Goal: Information Seeking & Learning: Learn about a topic

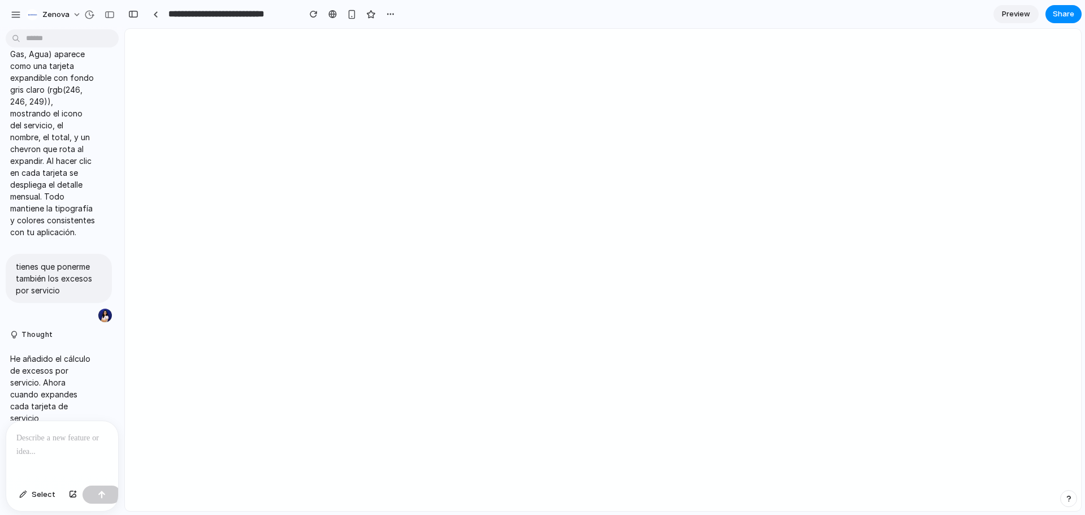
scroll to position [5498, 0]
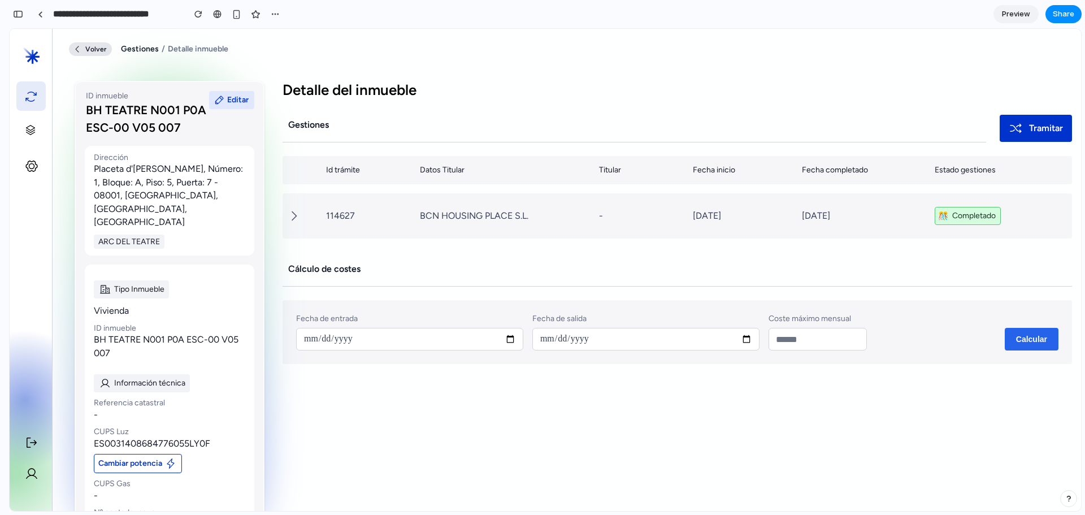
click at [1014, 350] on button "Calcular" at bounding box center [1032, 339] width 54 height 23
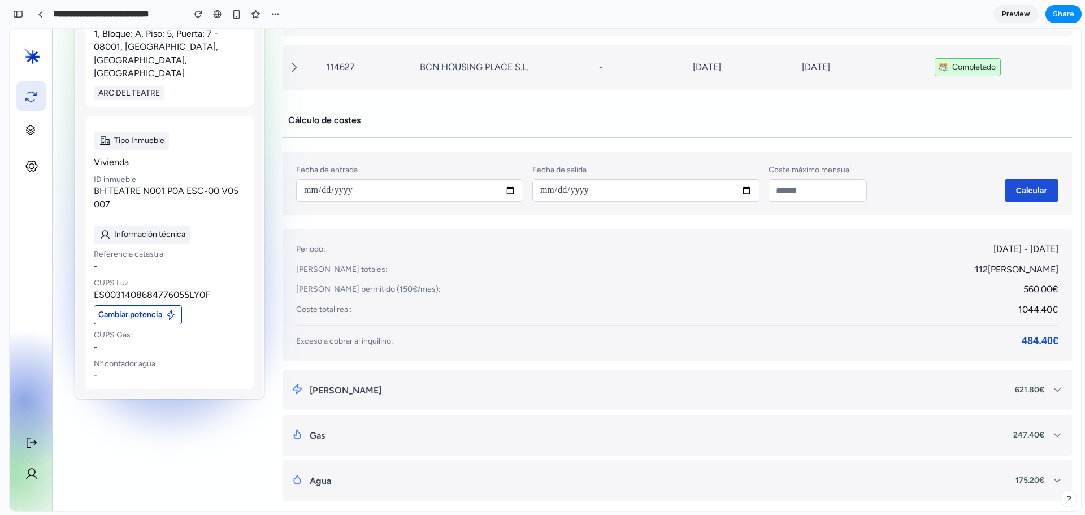
scroll to position [154, 0]
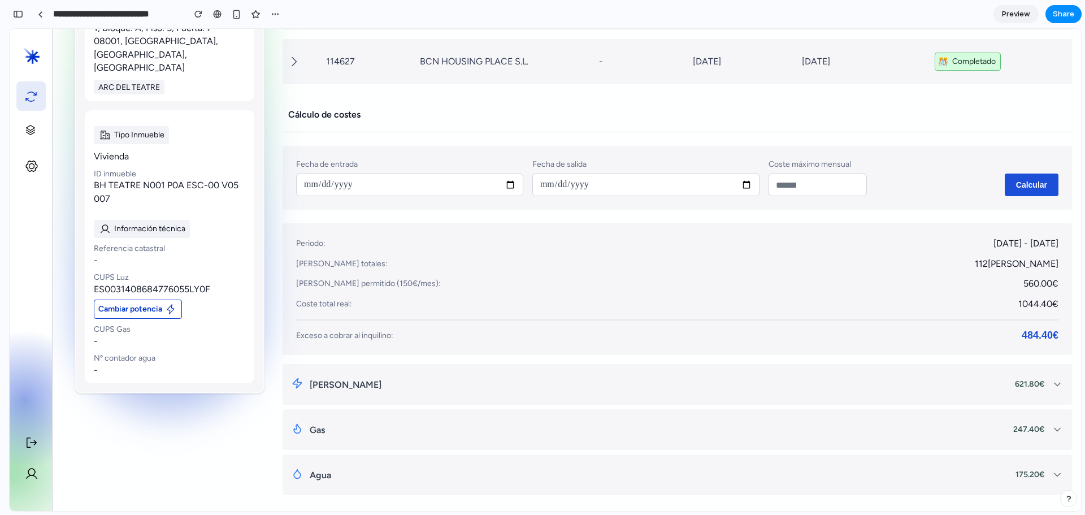
click at [564, 379] on p "[PERSON_NAME]" at bounding box center [659, 385] width 698 height 14
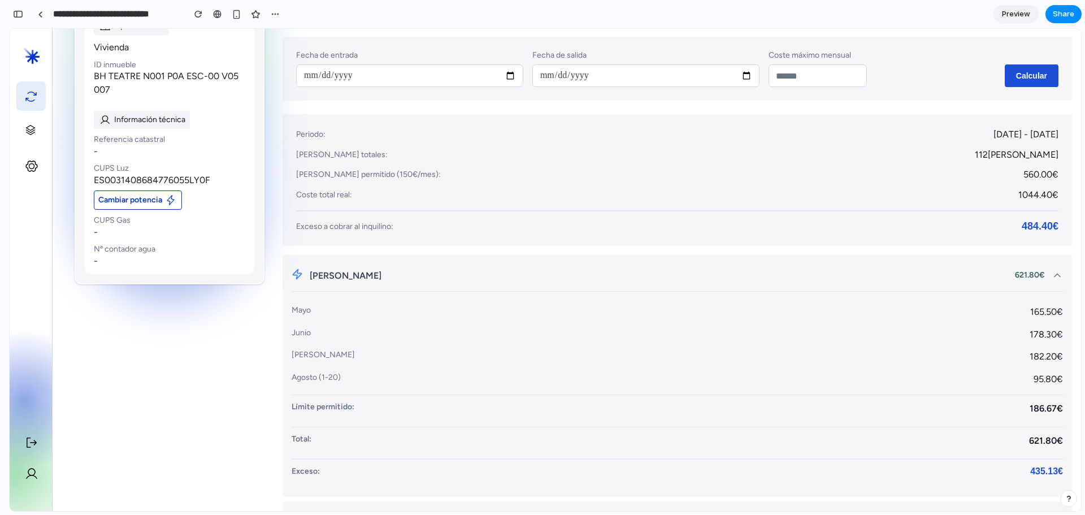
scroll to position [267, 0]
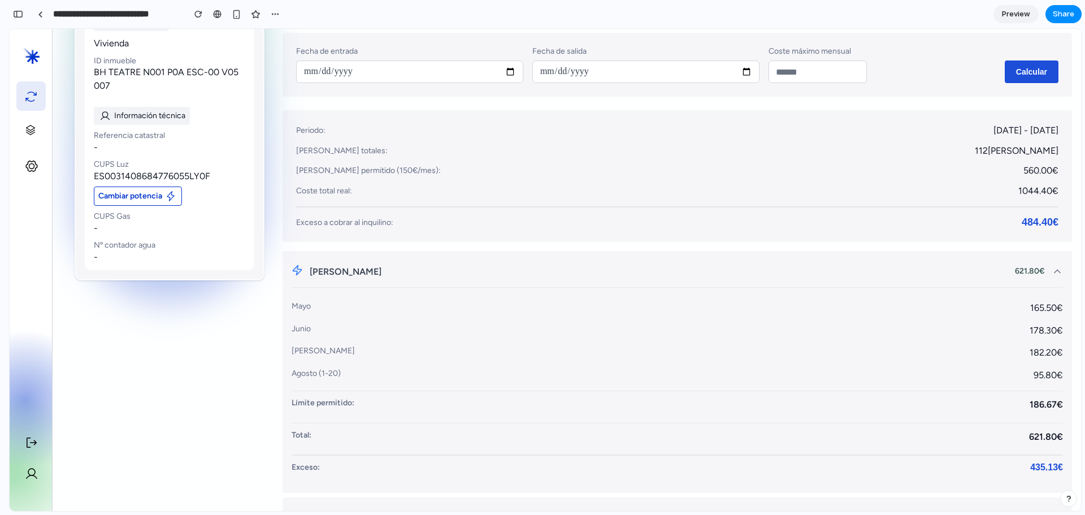
drag, startPoint x: 299, startPoint y: 410, endPoint x: 1031, endPoint y: 451, distance: 732.8
click at [1057, 451] on div "[PERSON_NAME] 621.80 € Mayo 165.50 € Junio 178.30 € [PERSON_NAME] 182.20 € Agos…" at bounding box center [676, 372] width 789 height 242
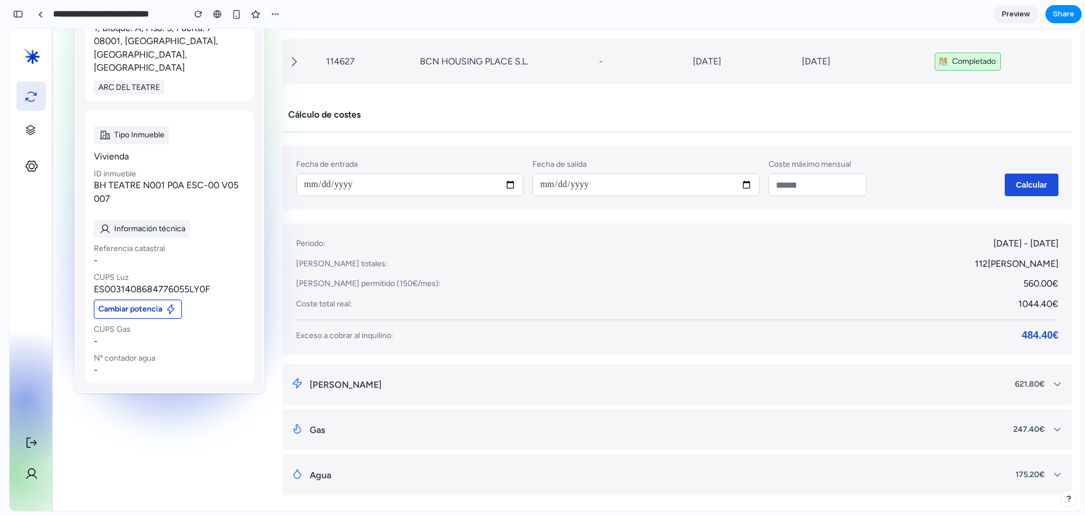
click at [704, 402] on div "[PERSON_NAME] 621.80 €" at bounding box center [676, 384] width 789 height 41
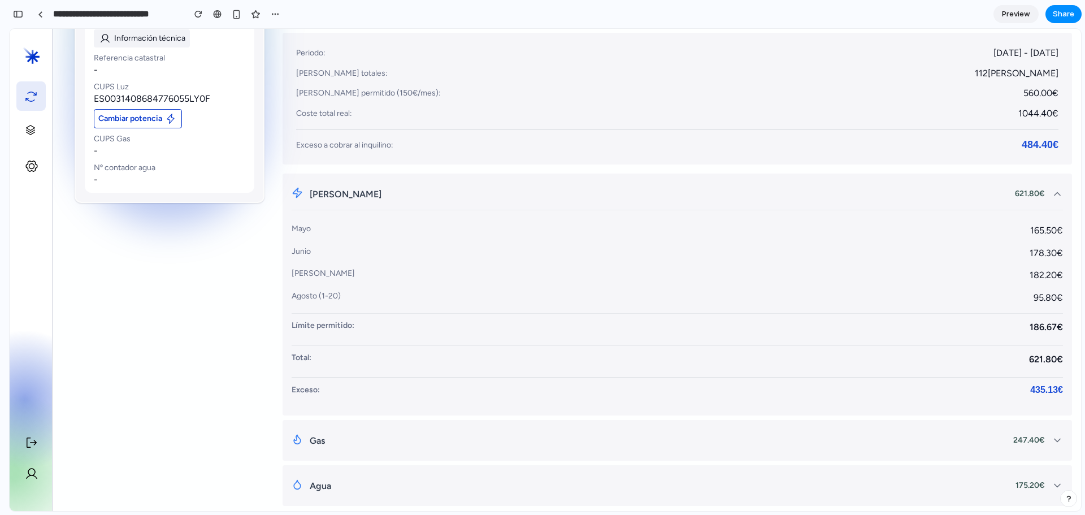
scroll to position [355, 0]
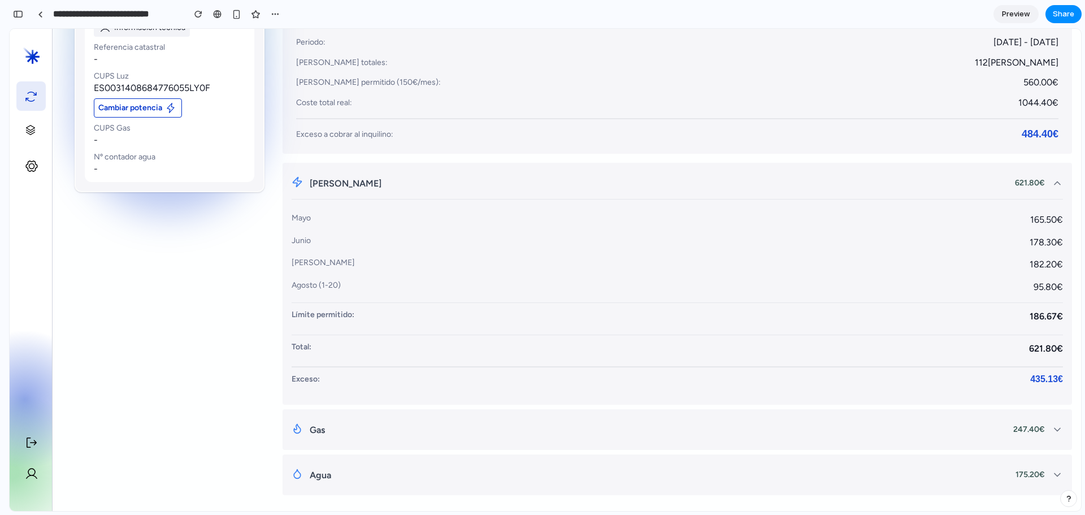
click at [449, 442] on div "Gas 247.40 €" at bounding box center [676, 429] width 789 height 41
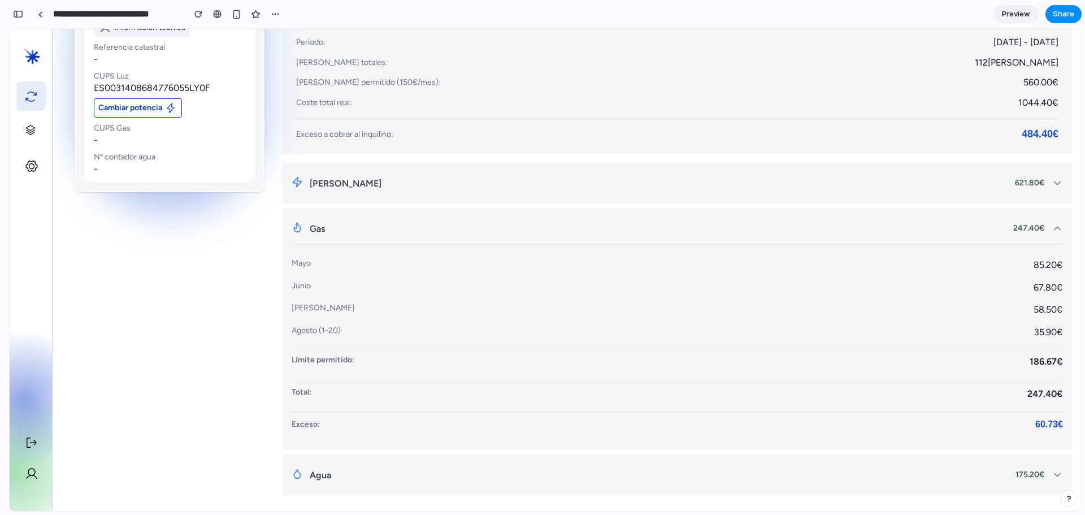
click at [438, 492] on div "Agua 175.20 €" at bounding box center [676, 474] width 789 height 41
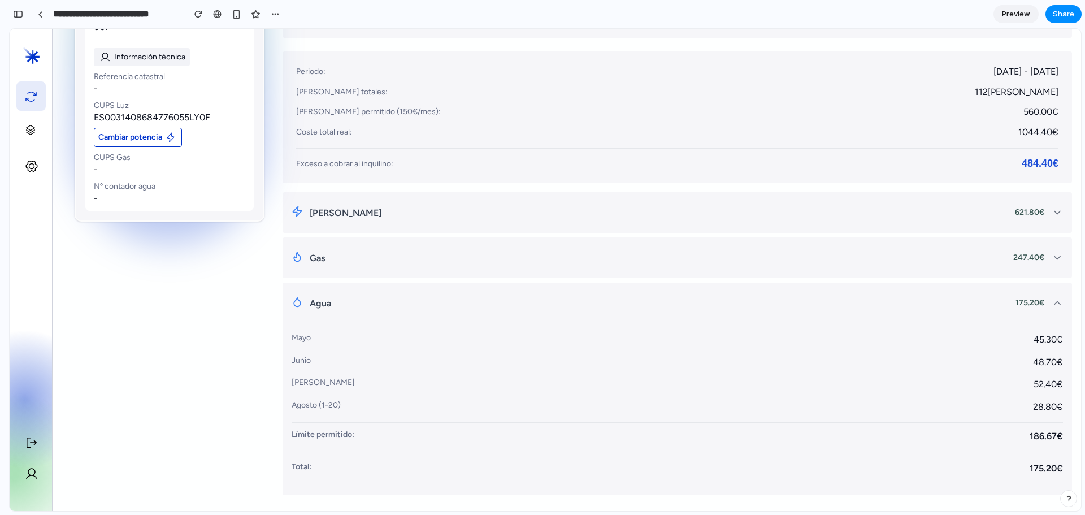
click at [353, 298] on p "Agua" at bounding box center [659, 304] width 699 height 14
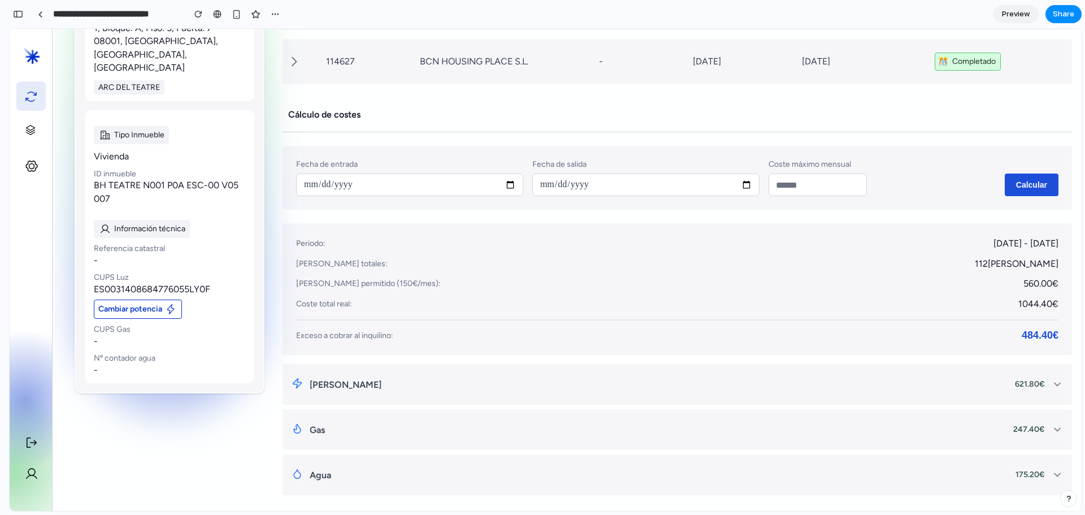
click at [347, 390] on p "[PERSON_NAME]" at bounding box center [659, 385] width 698 height 14
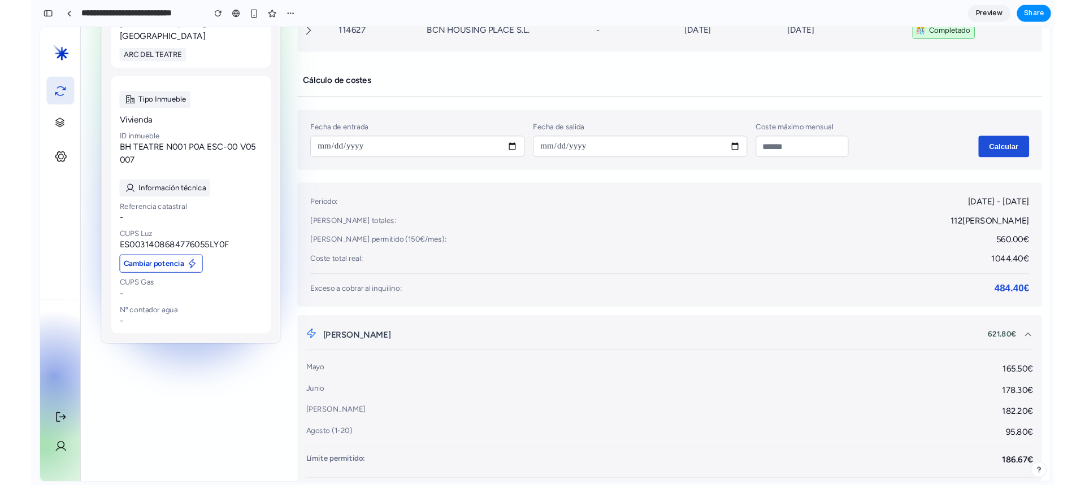
scroll to position [73, 0]
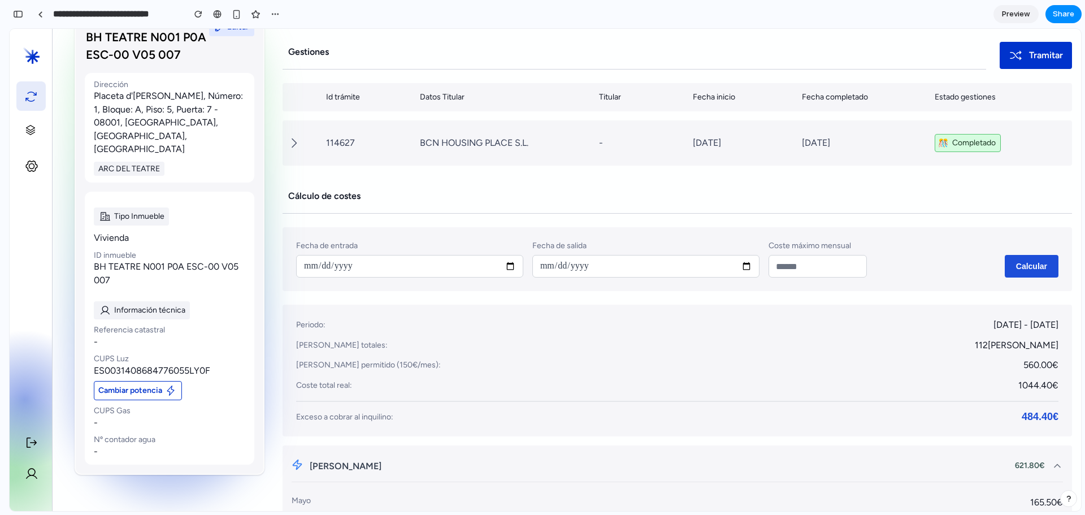
click at [542, 258] on div at bounding box center [542, 258] width 0 height 0
